Goal: Navigation & Orientation: Find specific page/section

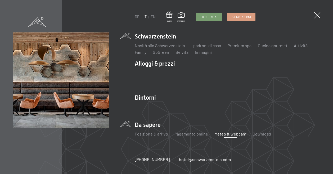
click at [222, 133] on link "Meteo & webcam" at bounding box center [230, 134] width 32 height 5
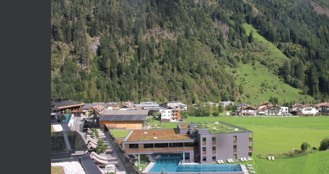
scroll to position [211, 0]
